Goal: Task Accomplishment & Management: Manage account settings

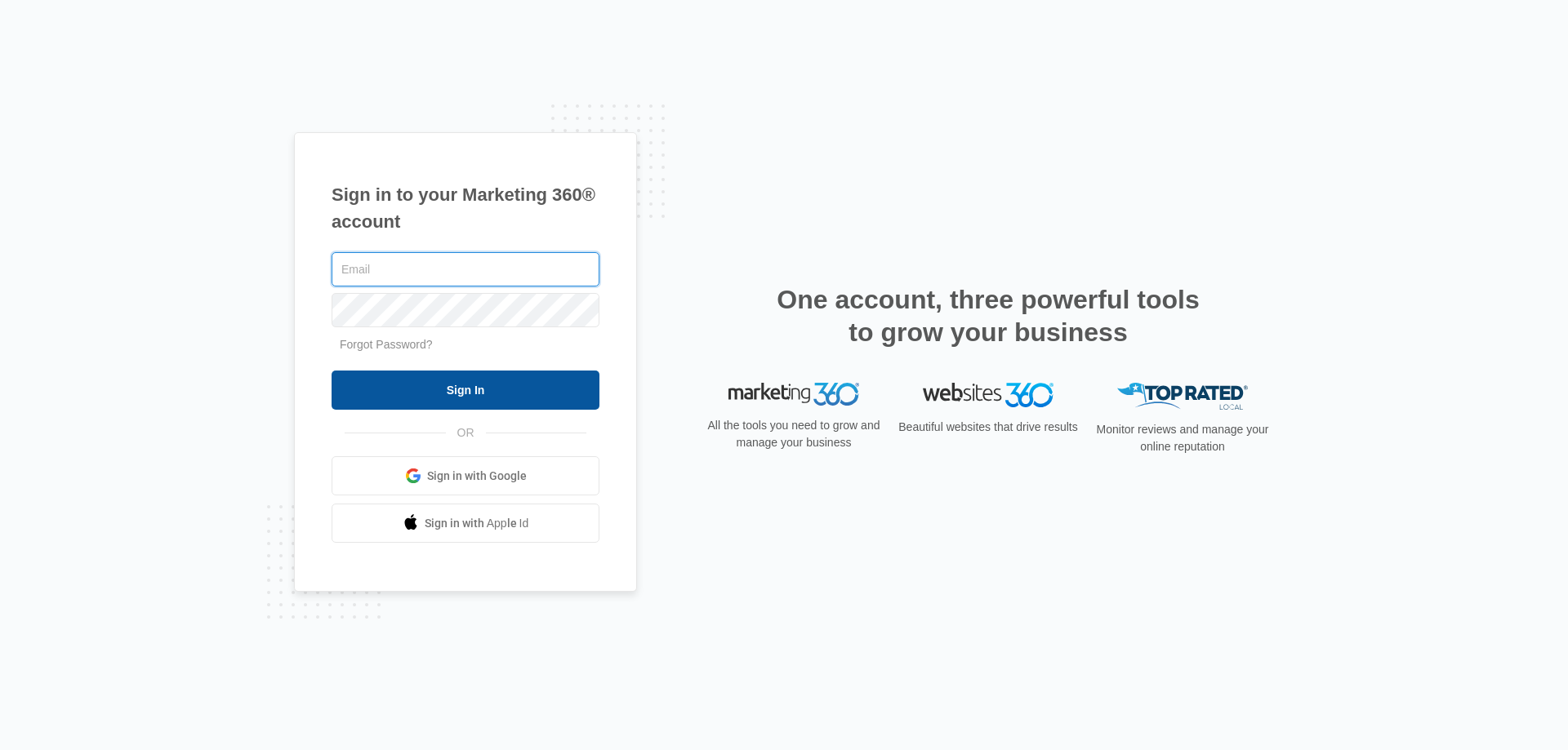
type input "[EMAIL_ADDRESS][DOMAIN_NAME]"
click at [458, 389] on input "Sign In" at bounding box center [466, 390] width 268 height 40
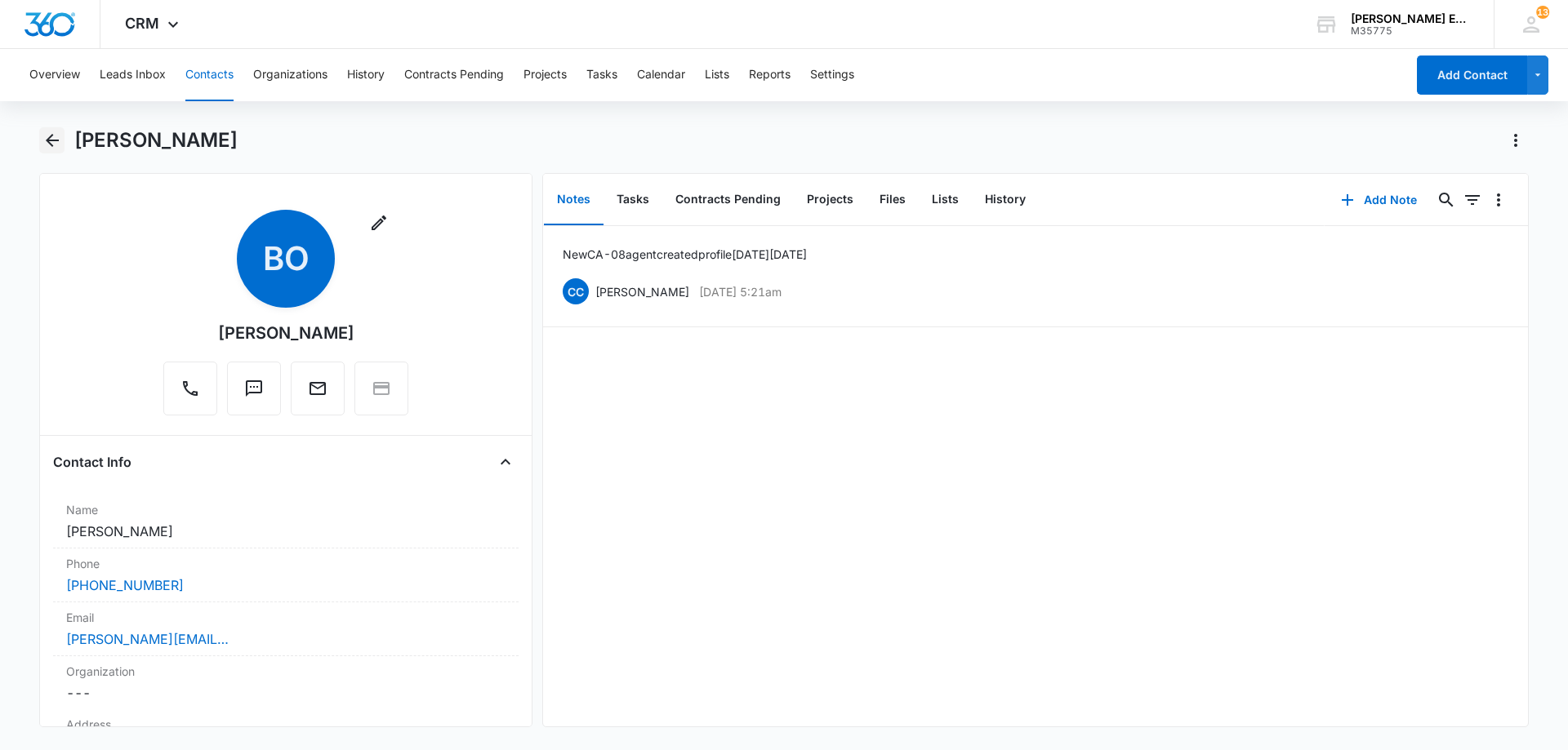
click at [53, 137] on icon "Back" at bounding box center [53, 141] width 20 height 20
click at [40, 137] on button "Back" at bounding box center [53, 141] width 26 height 26
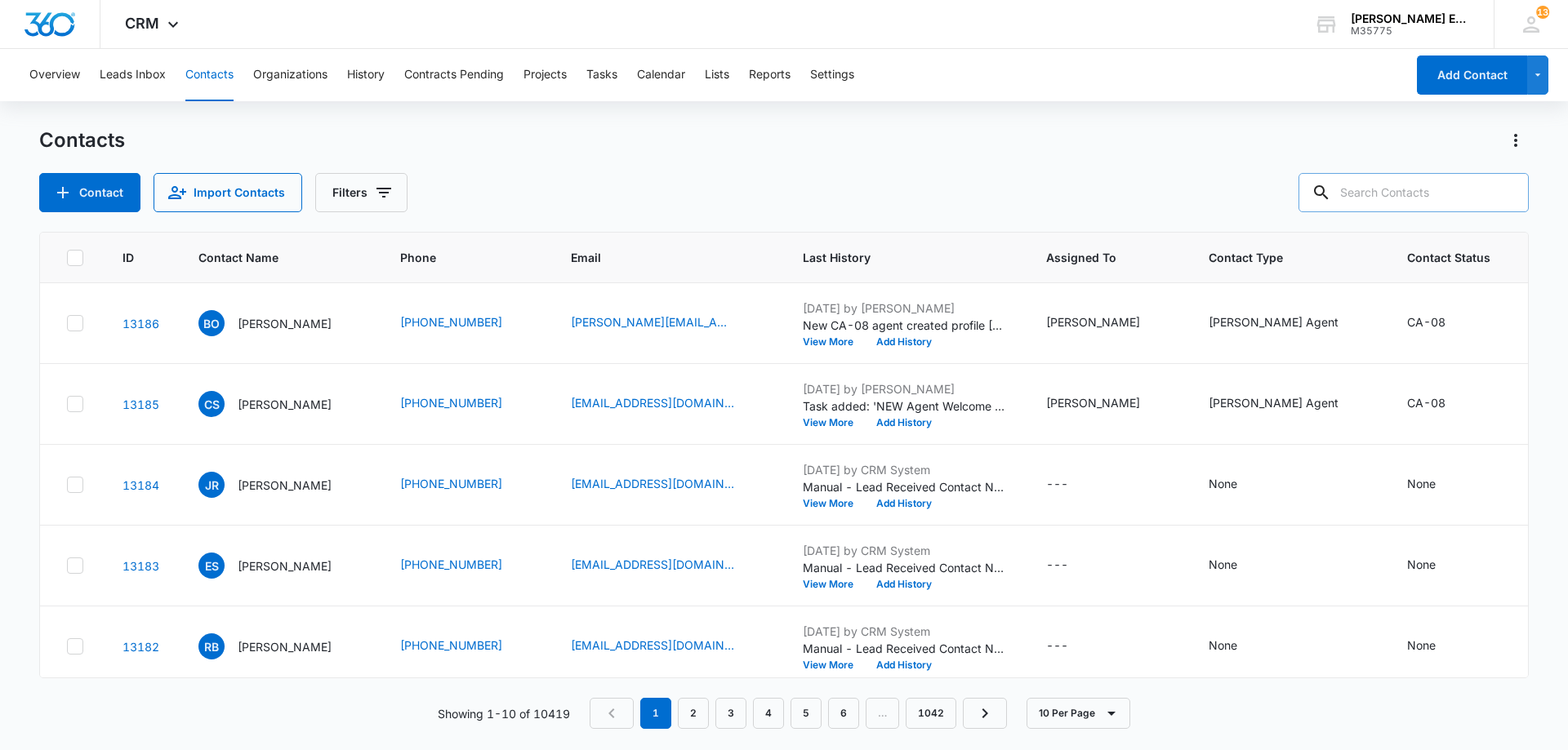
click at [1384, 186] on input "text" at bounding box center [1413, 193] width 230 height 40
type input "ruby list"
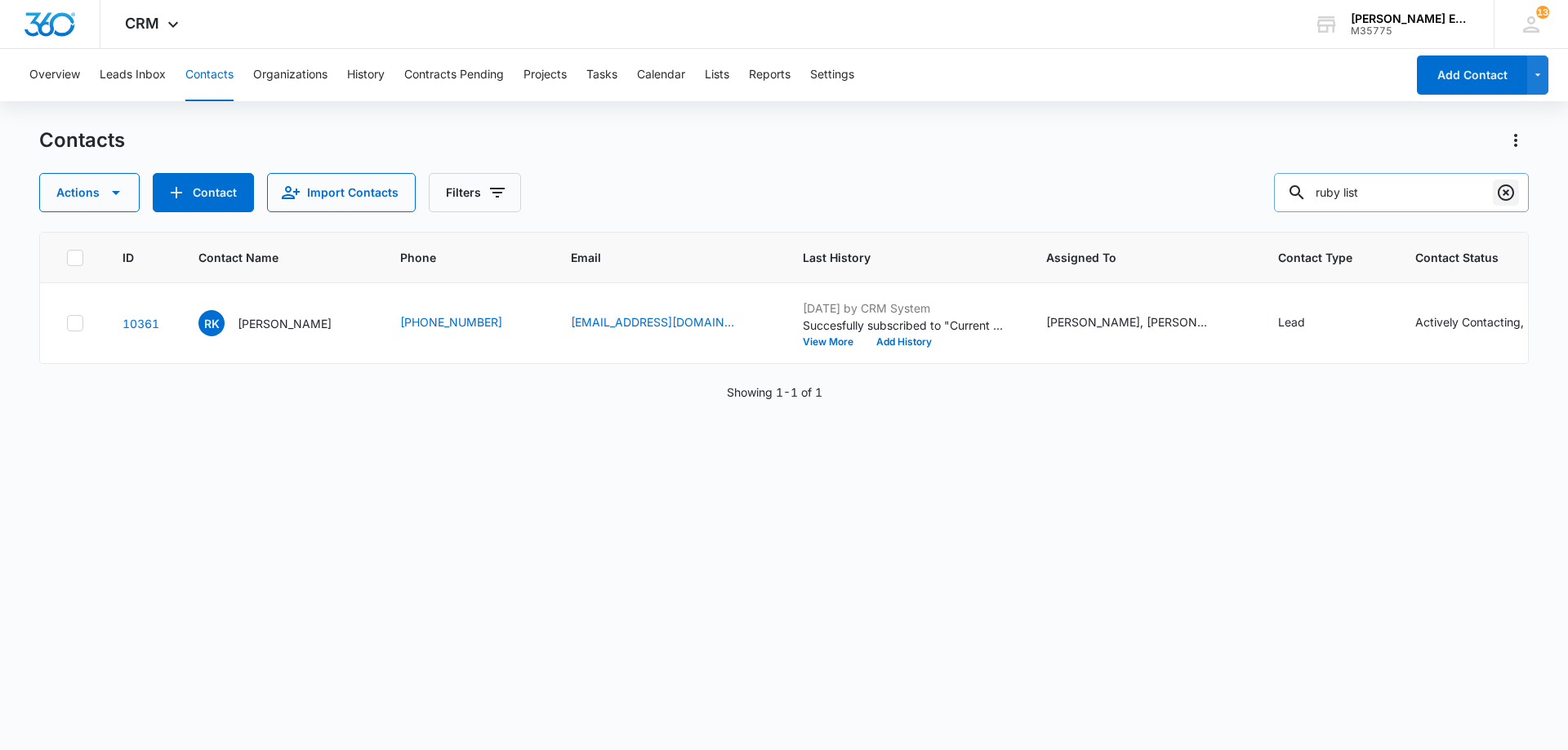
click at [1498, 193] on icon "Clear" at bounding box center [1507, 193] width 20 height 20
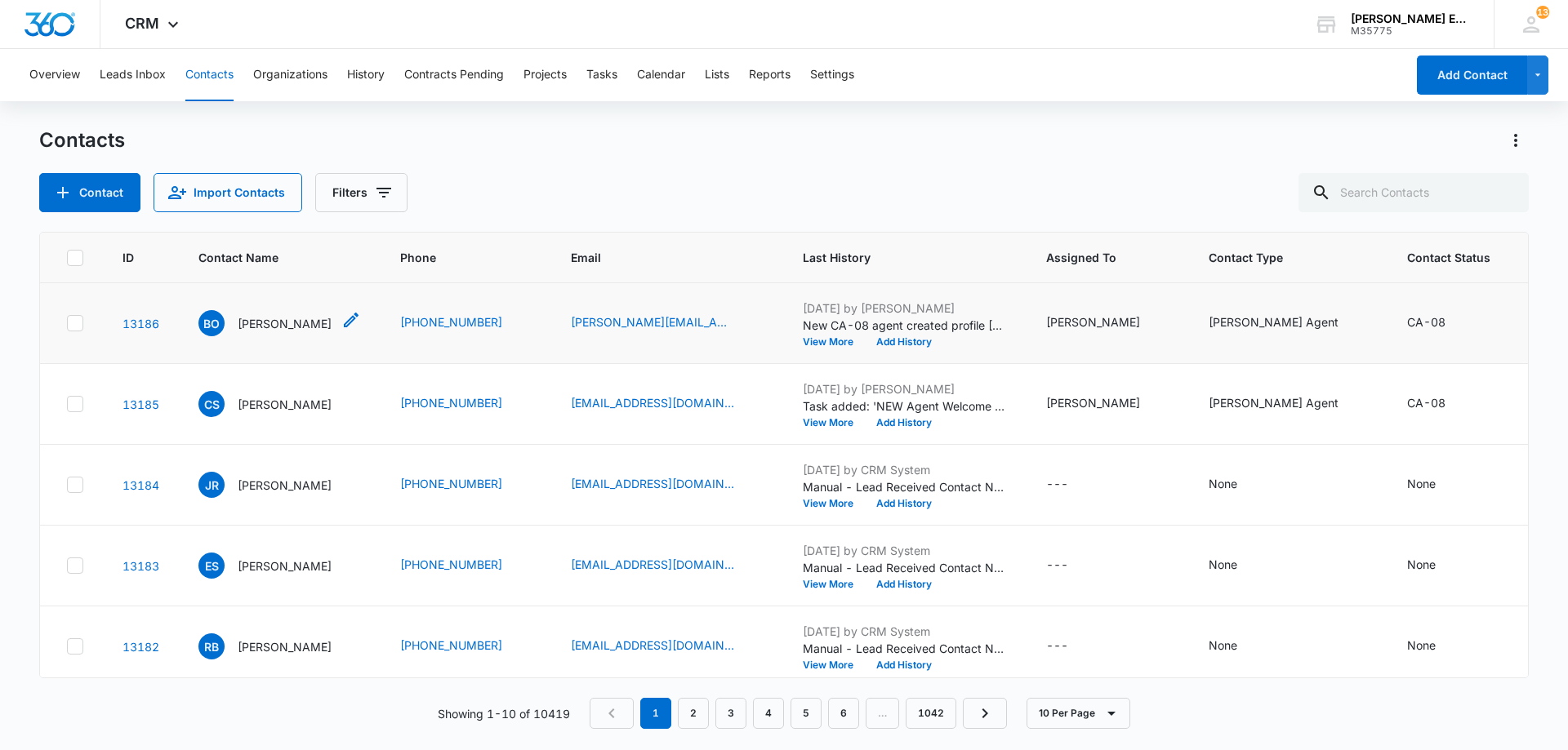
click at [275, 332] on p "[PERSON_NAME]" at bounding box center [284, 323] width 94 height 17
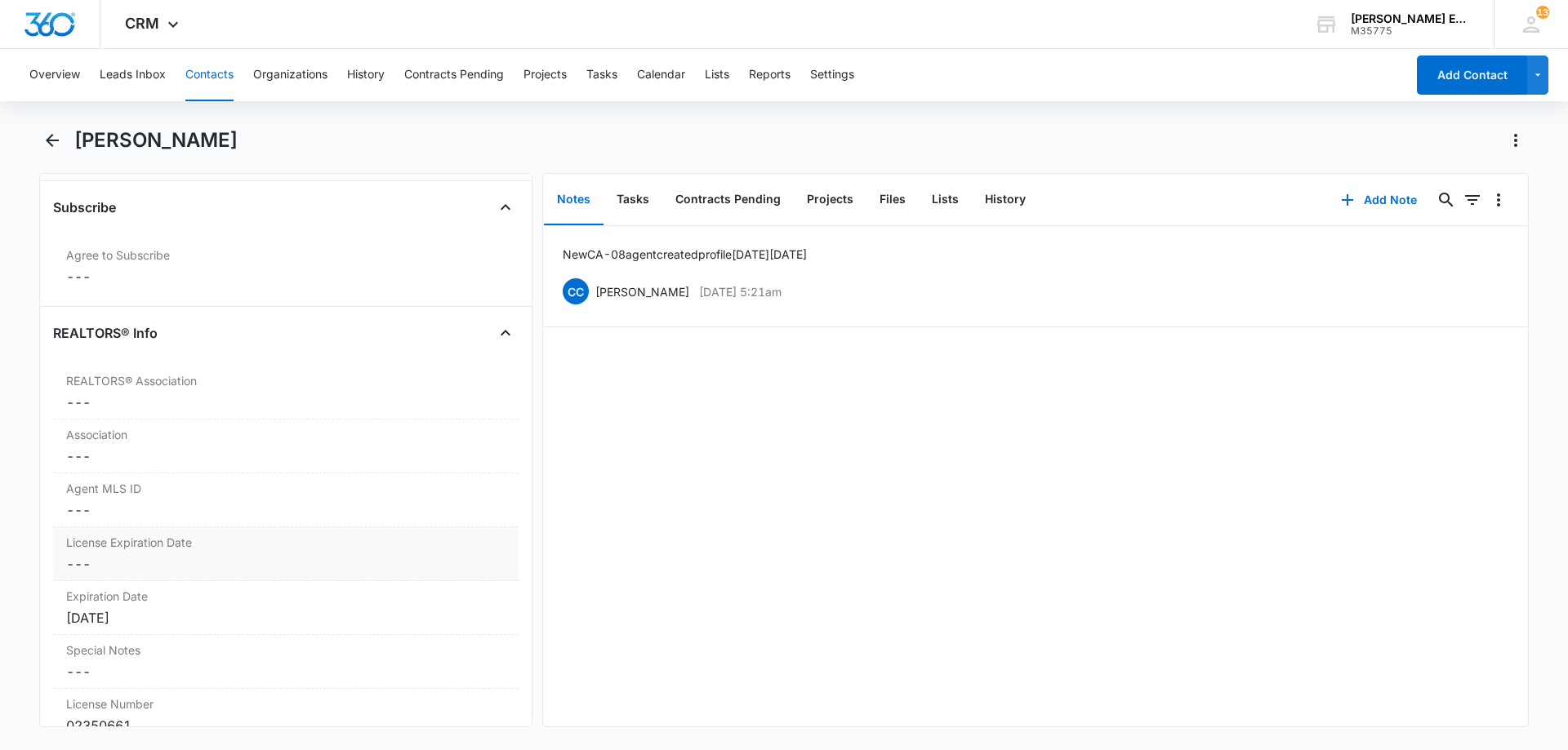
scroll to position [1225, 0]
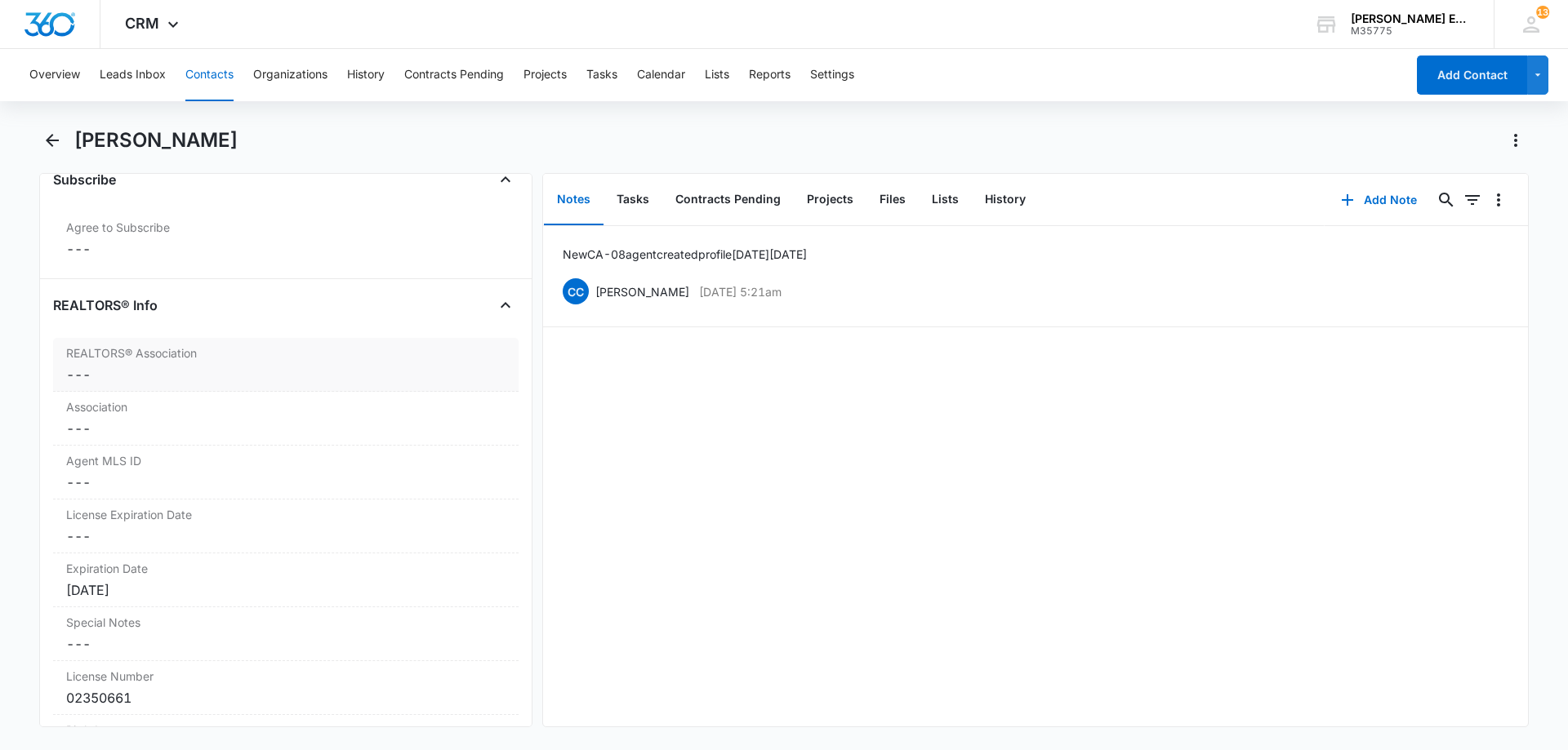
click at [237, 371] on dd "Cancel Save Changes ---" at bounding box center [285, 375] width 439 height 20
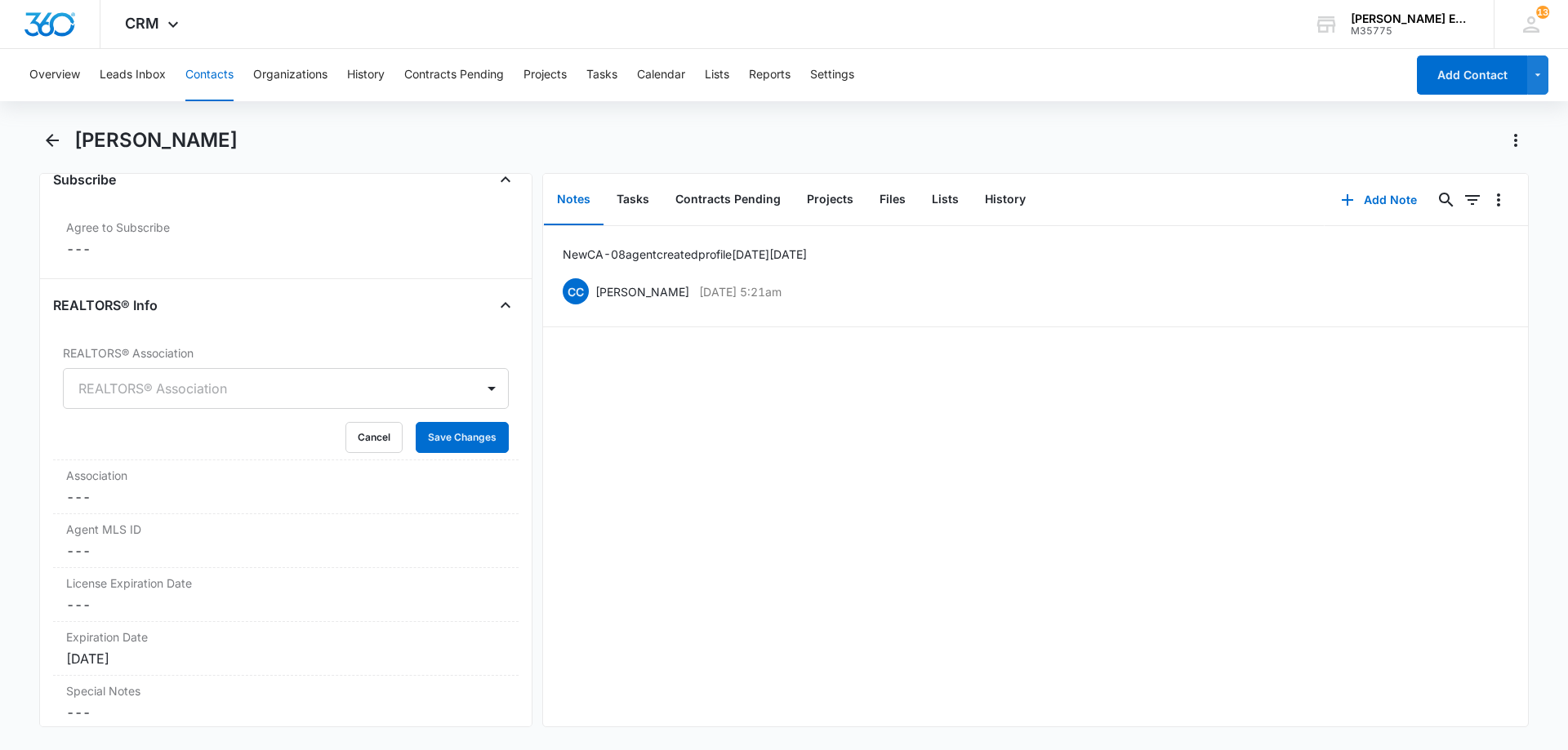
click at [257, 395] on div at bounding box center [266, 388] width 376 height 23
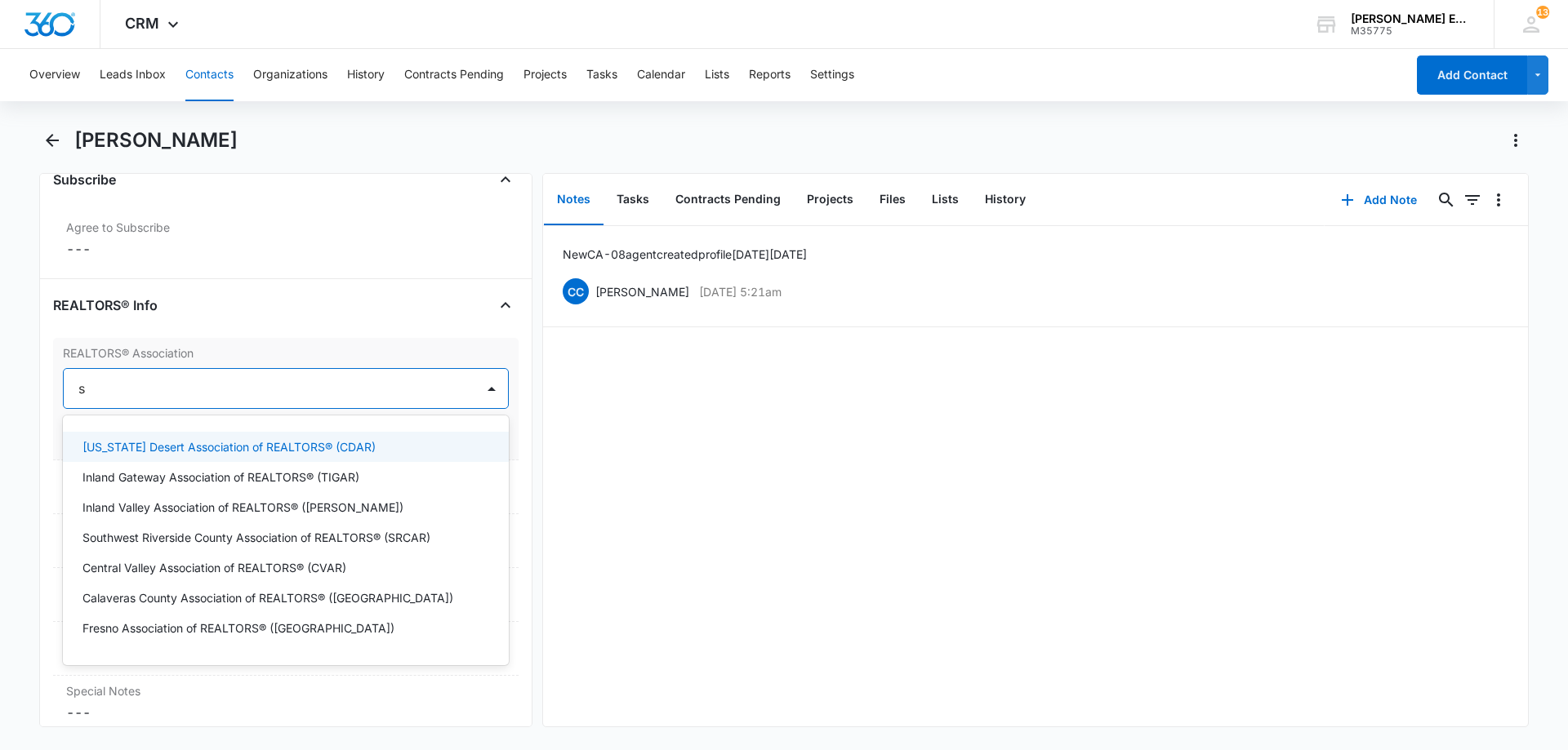
type input "sm"
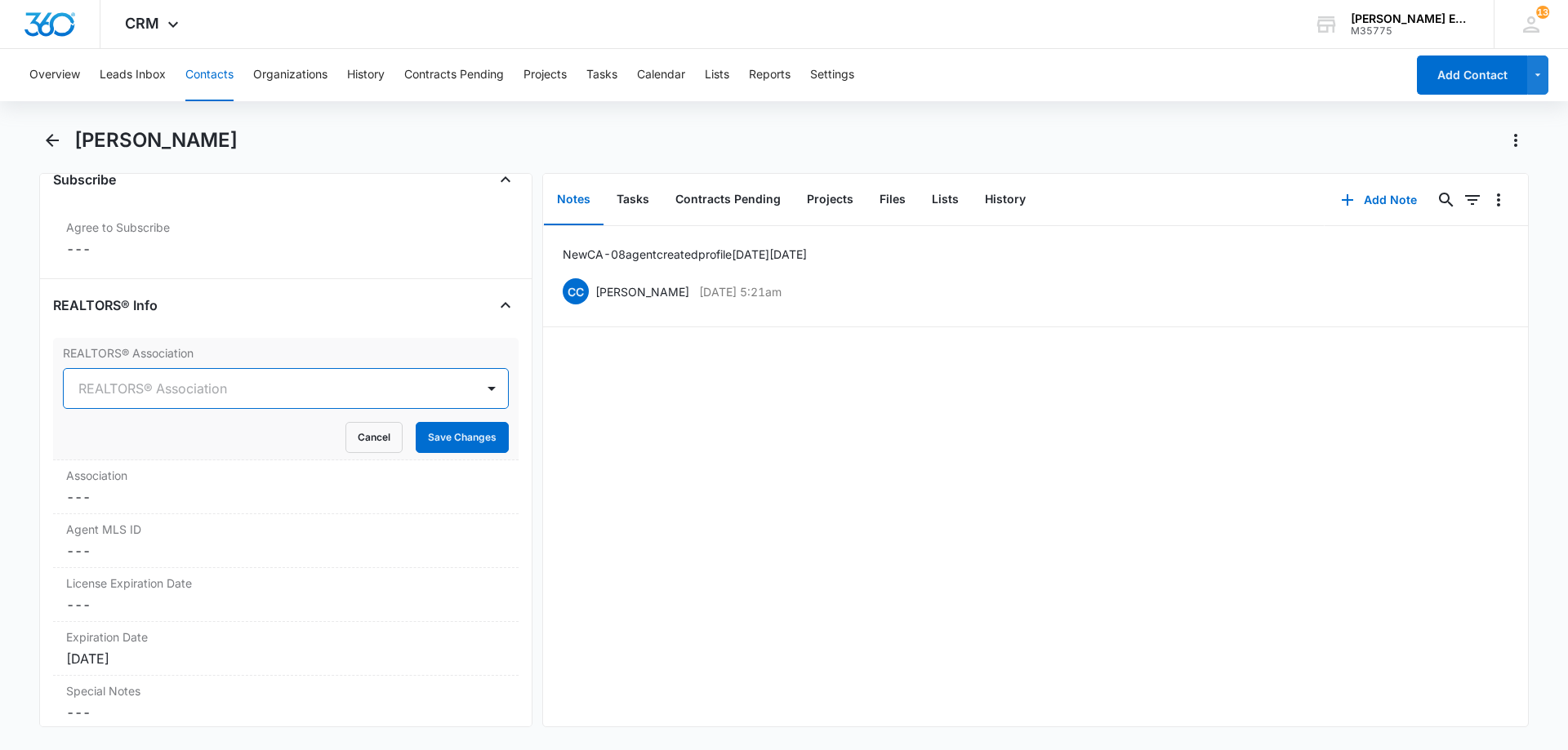
drag, startPoint x: 119, startPoint y: 387, endPoint x: 58, endPoint y: 396, distance: 61.7
click at [58, 396] on div "REALTORS® Association REALTORS® Association Cancel Save Changes" at bounding box center [286, 399] width 466 height 123
click at [363, 439] on button "Cancel" at bounding box center [375, 437] width 57 height 31
